Goal: Find specific page/section: Find specific page/section

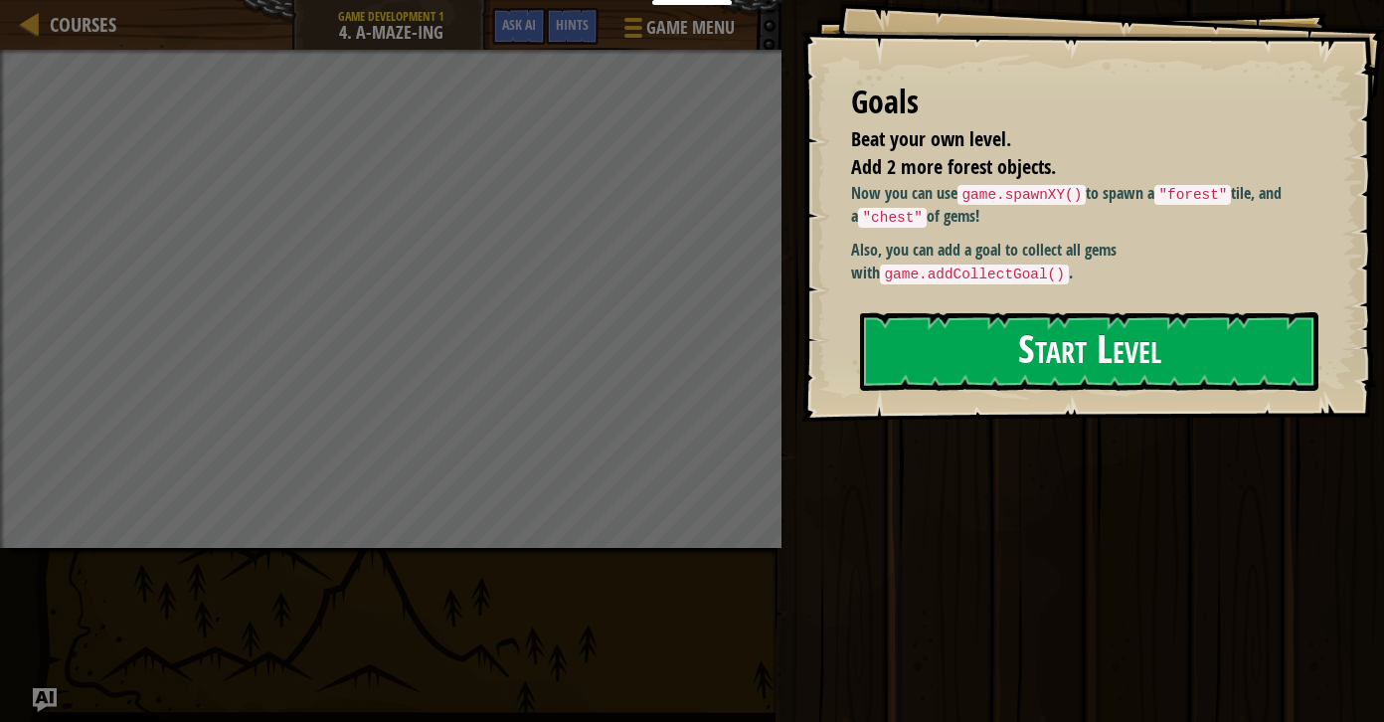
click at [954, 364] on button "Start Level" at bounding box center [1089, 351] width 458 height 79
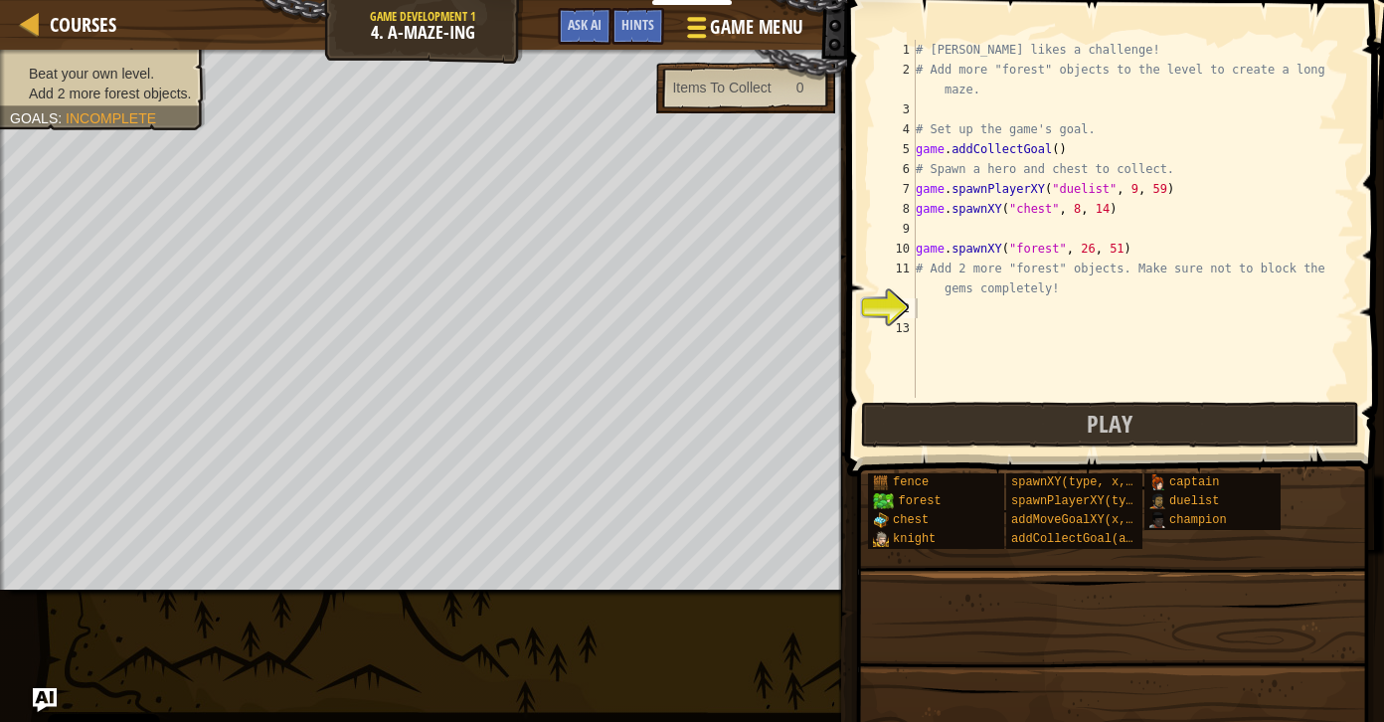
click at [765, 21] on span "Game Menu" at bounding box center [756, 27] width 92 height 27
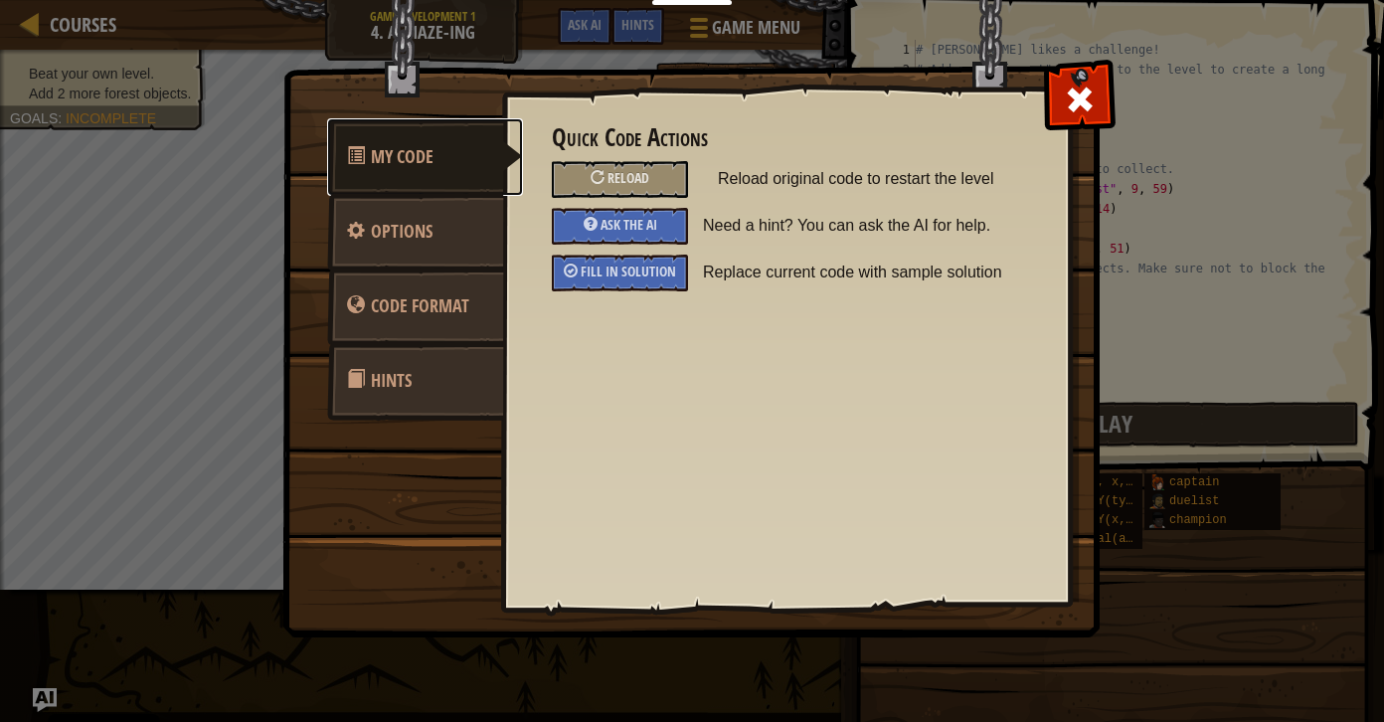
click at [460, 141] on link "My Code" at bounding box center [425, 157] width 196 height 78
click at [1076, 84] on span at bounding box center [1080, 100] width 32 height 32
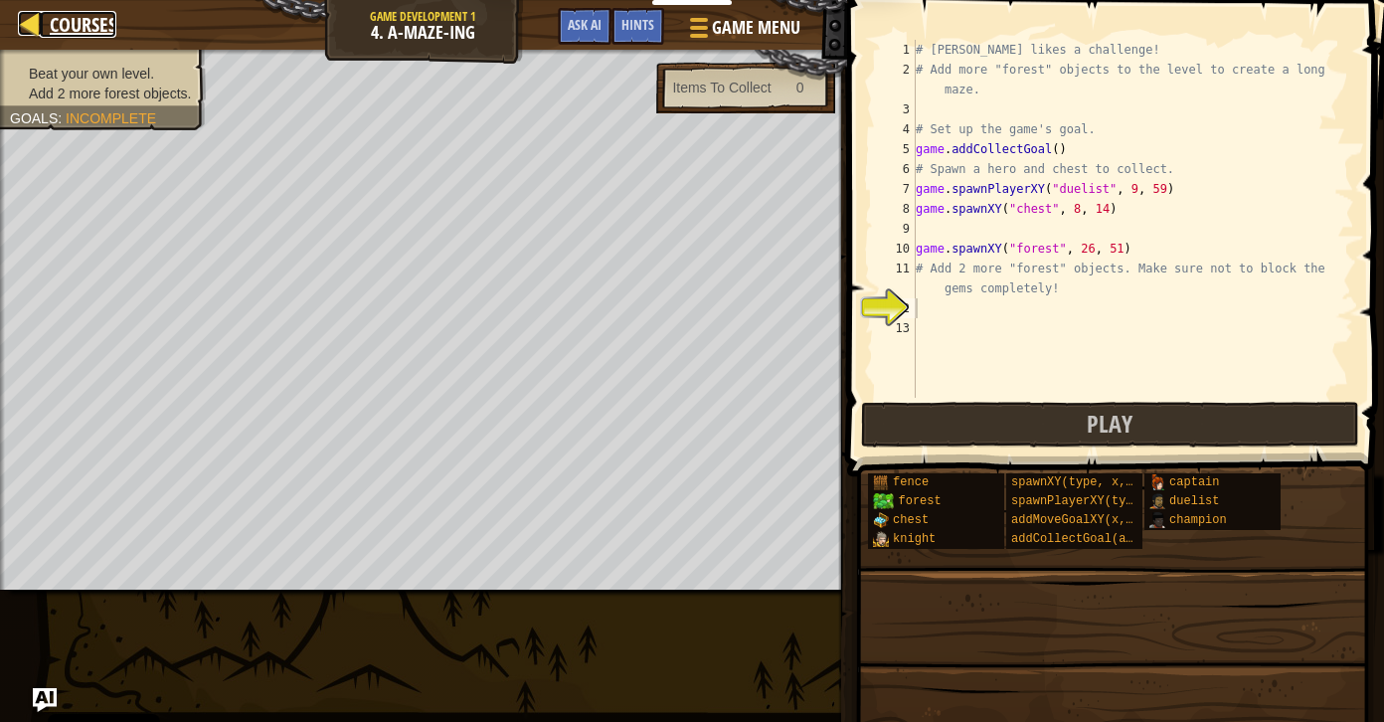
click at [61, 24] on span "Courses" at bounding box center [83, 24] width 67 height 27
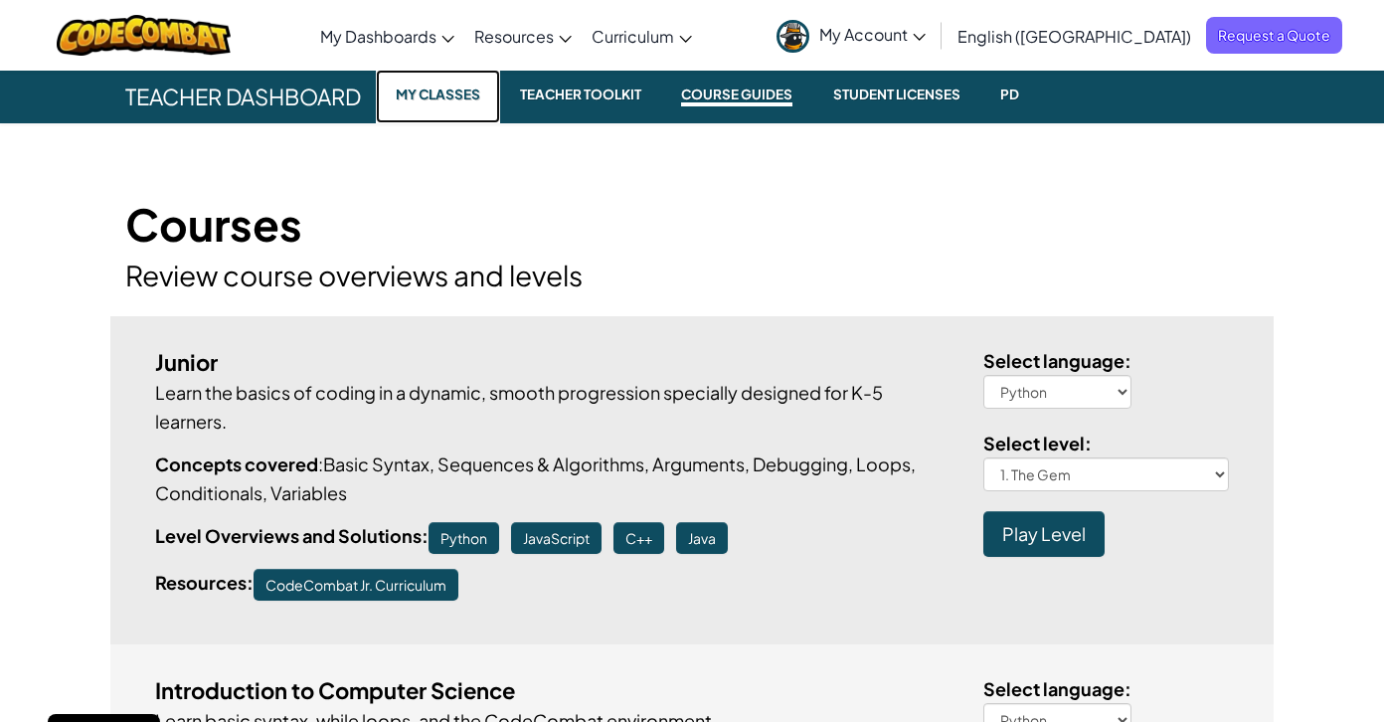
click at [429, 91] on small "My Classes" at bounding box center [438, 95] width 100 height 24
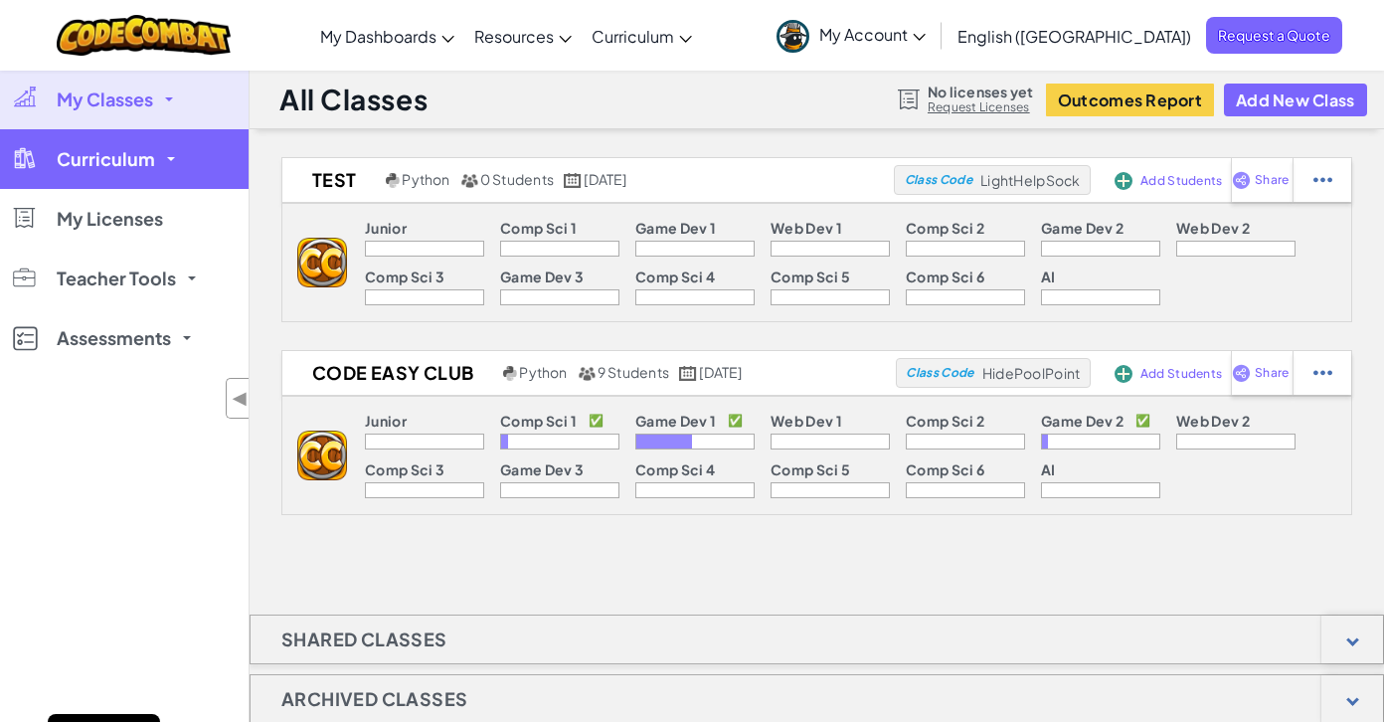
click at [192, 158] on link "Curriculum" at bounding box center [124, 159] width 249 height 60
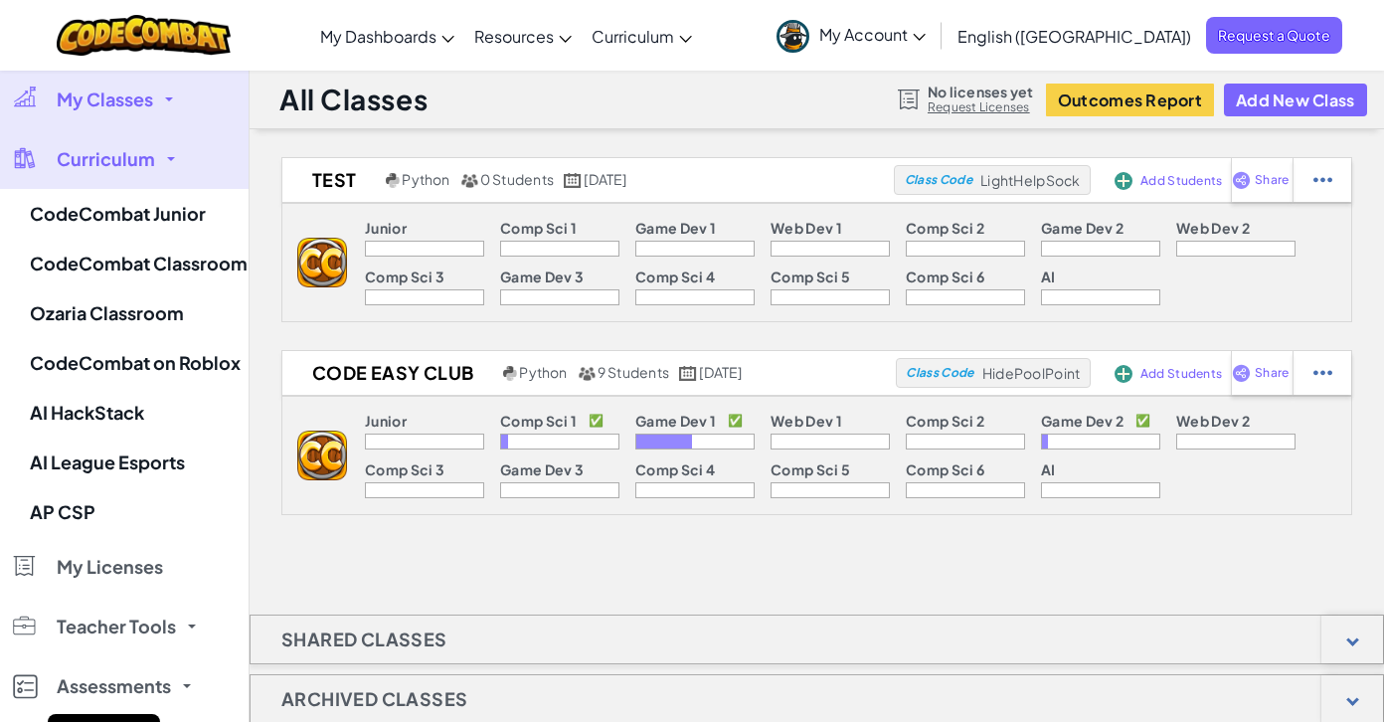
click at [158, 96] on link "My Classes" at bounding box center [124, 100] width 249 height 60
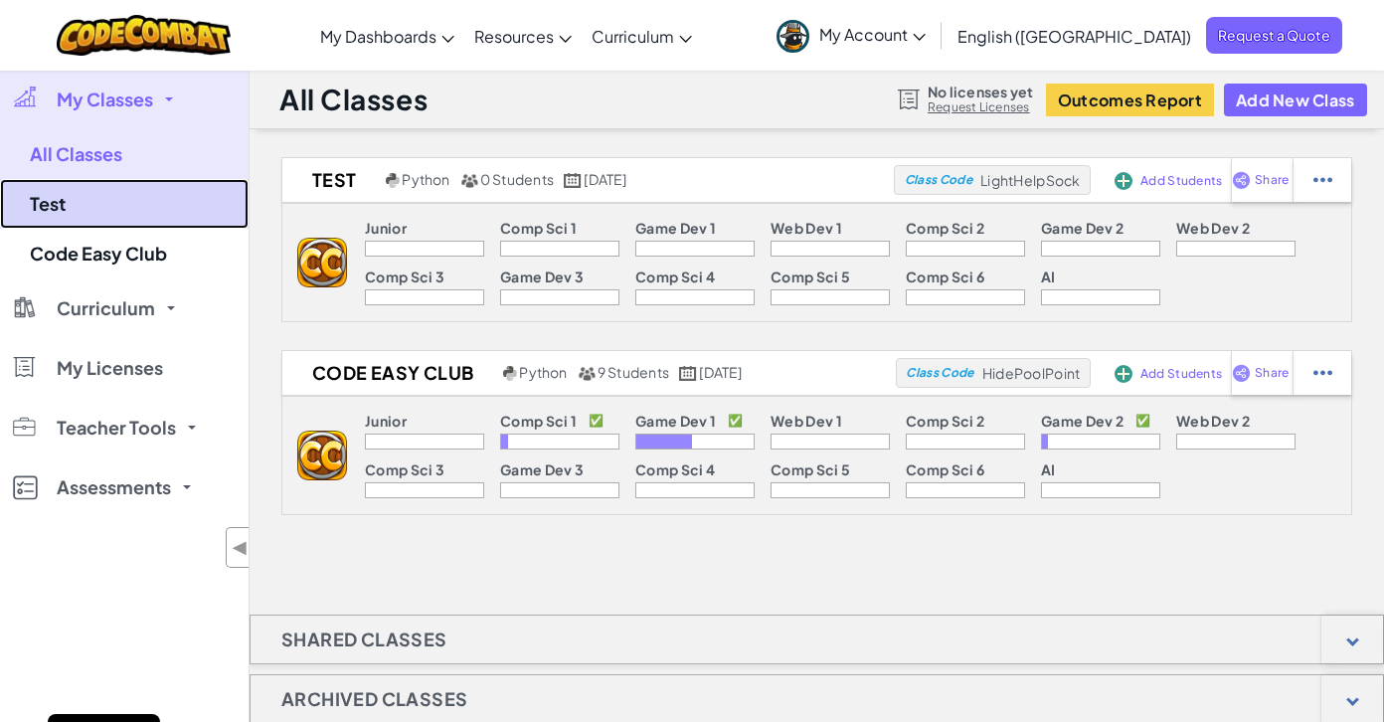
click at [96, 202] on link "Test" at bounding box center [124, 204] width 249 height 50
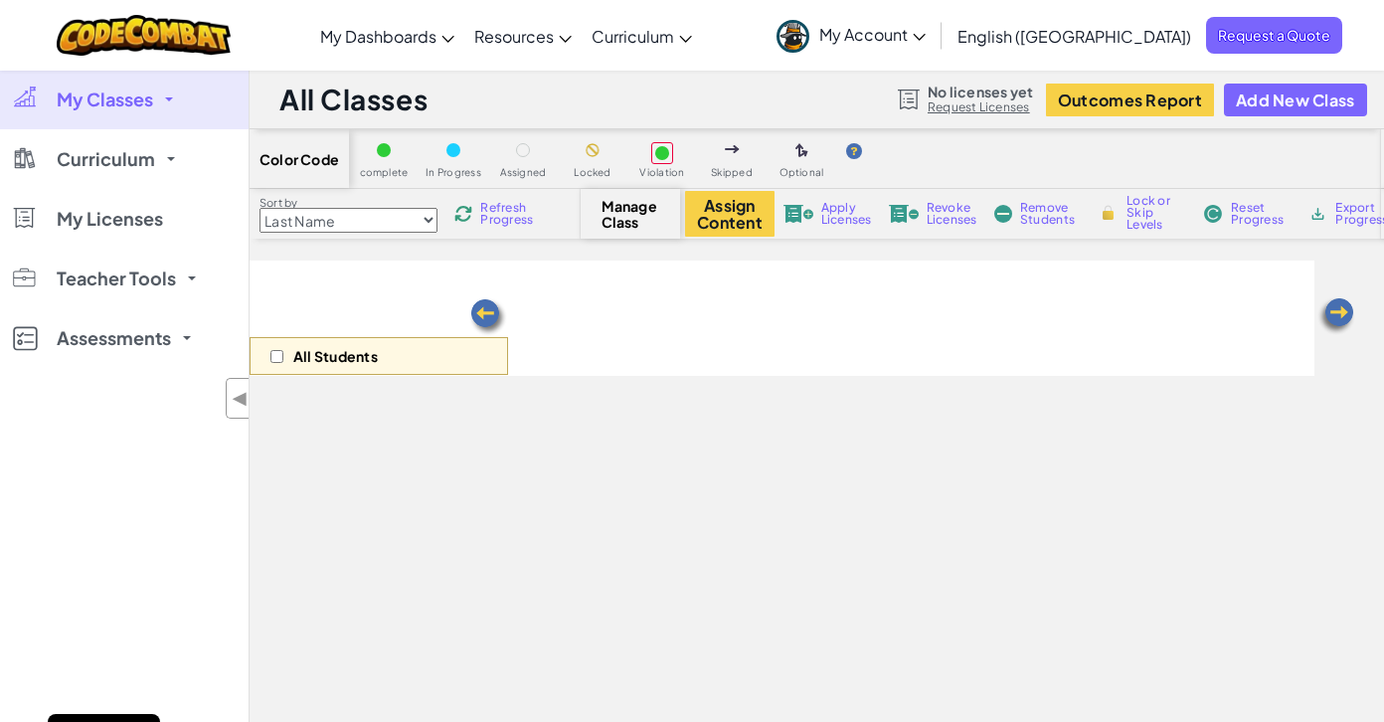
select select "5789587aad86a6efb573701e"
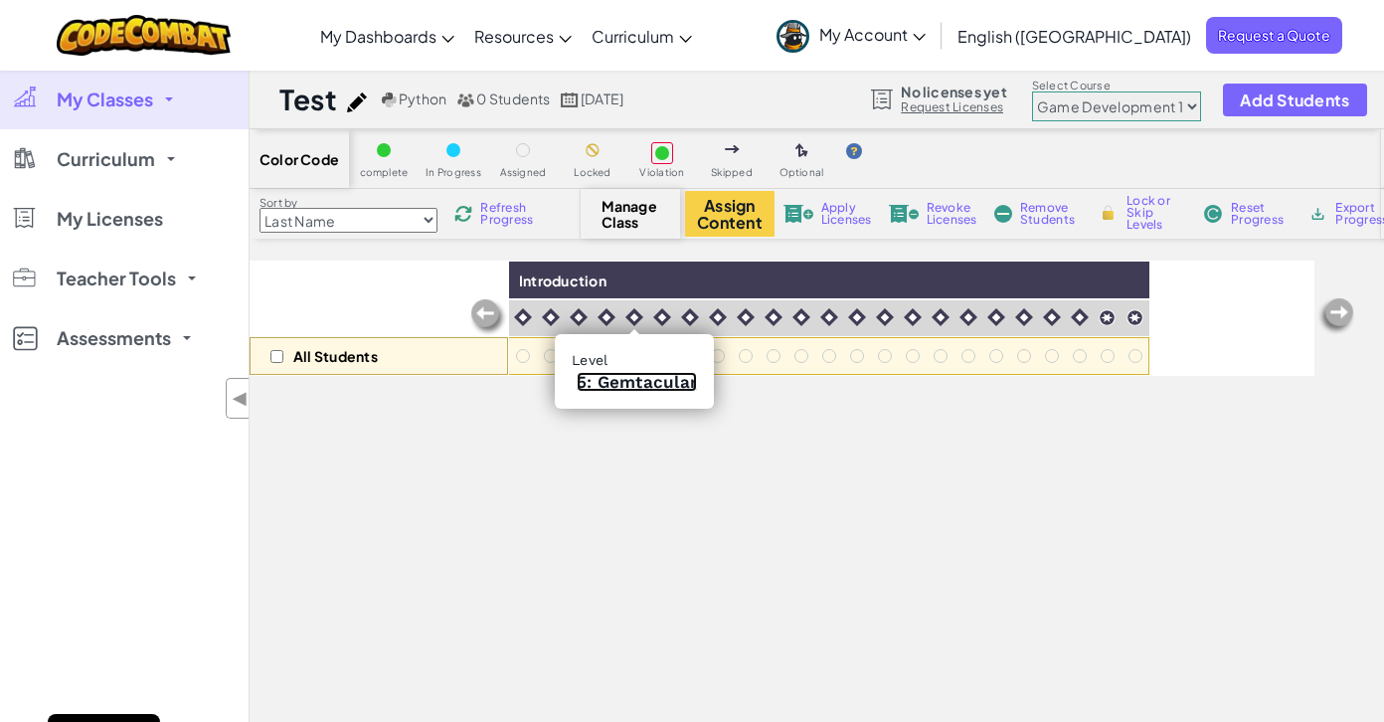
click at [635, 384] on link "5: Gemtacular" at bounding box center [637, 382] width 120 height 20
